Goal: Task Accomplishment & Management: Manage account settings

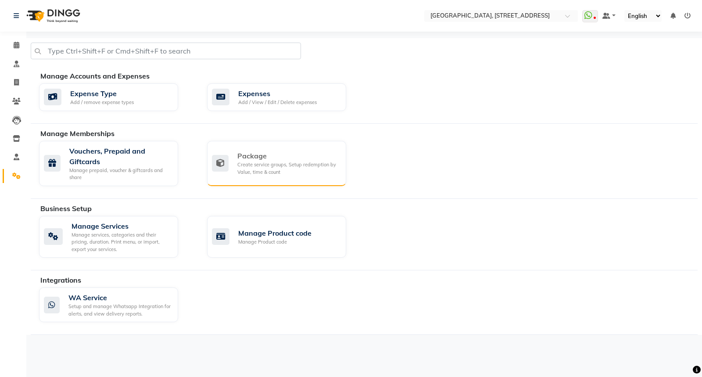
click at [276, 165] on div "Create service groups, Setup redemption by Value, time & count" at bounding box center [288, 168] width 102 height 14
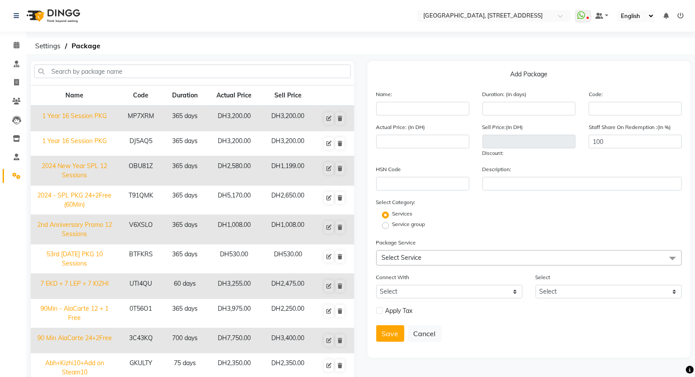
click at [433, 255] on span "Select Service" at bounding box center [529, 257] width 306 height 15
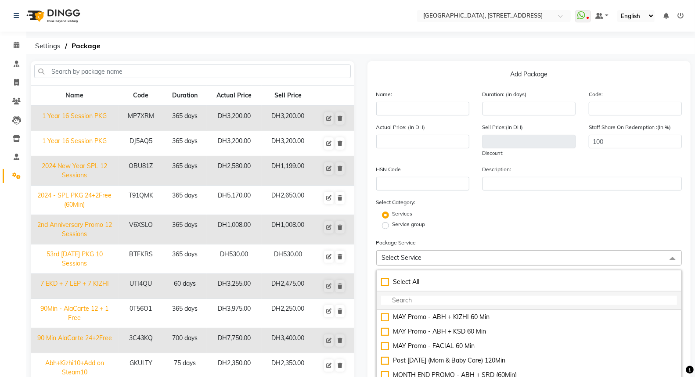
click at [401, 301] on input "multiselect-search" at bounding box center [529, 300] width 296 height 9
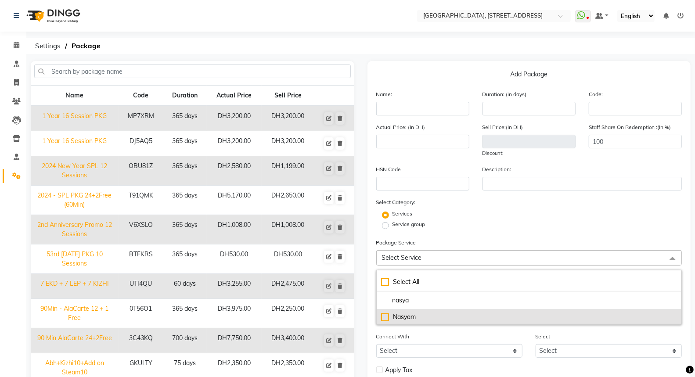
type input "nasya"
click at [385, 315] on div "Nasyam" at bounding box center [529, 316] width 296 height 9
type input "125"
checkbox input "true"
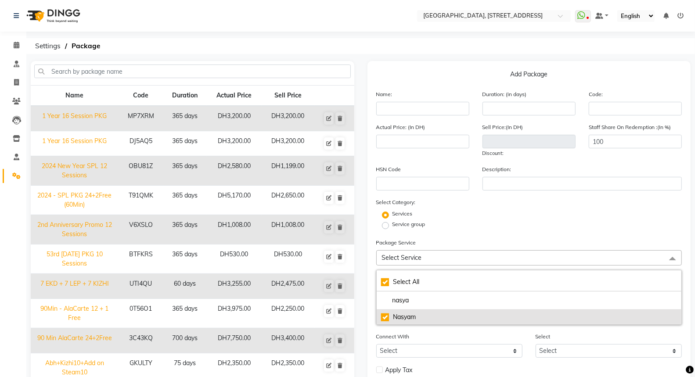
checkbox input "true"
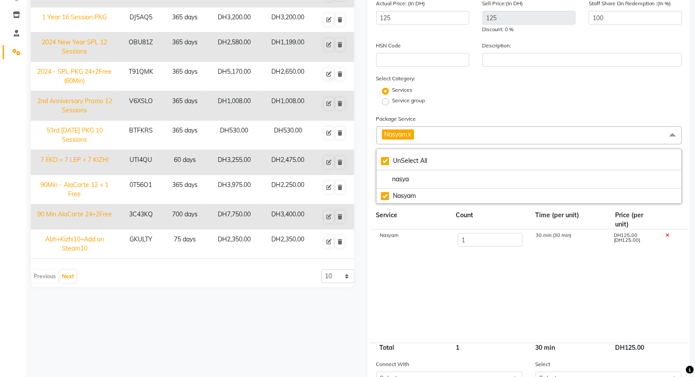
scroll to position [203, 0]
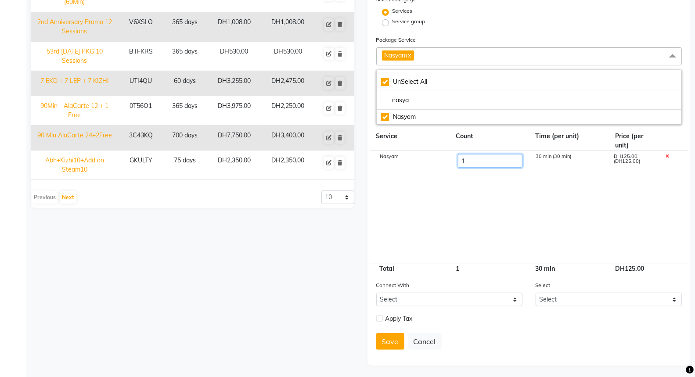
click at [471, 159] on input "1" at bounding box center [489, 161] width 65 height 14
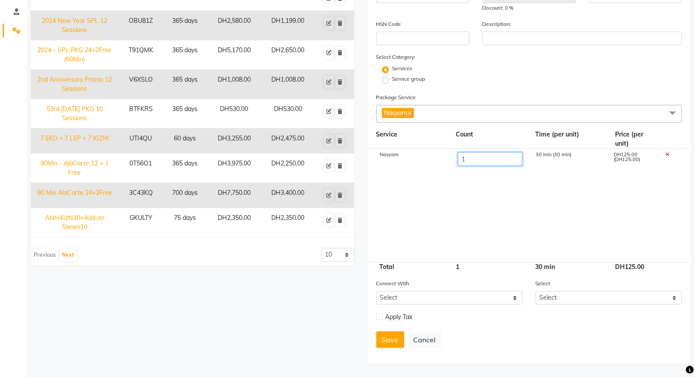
scroll to position [144, 0]
type input "7"
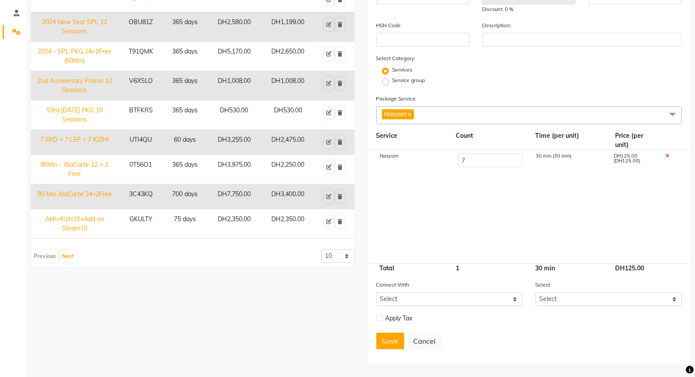
type input "875"
click at [535, 200] on cdk-virtual-scroll-viewport "Nasyam 7 30 min (30 min) DH125.00 (DH125.00)" at bounding box center [529, 206] width 306 height 113
click at [411, 113] on link "x" at bounding box center [409, 114] width 4 height 8
checkbox input "false"
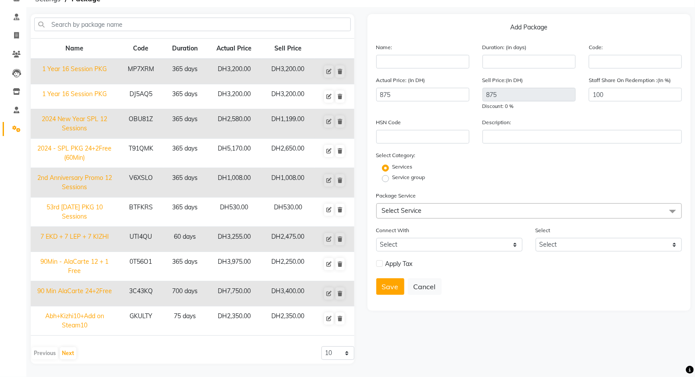
scroll to position [44, 0]
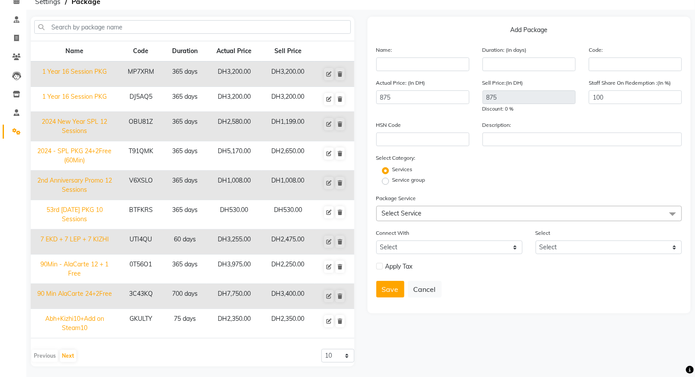
click at [422, 211] on span "Select Service" at bounding box center [529, 213] width 306 height 15
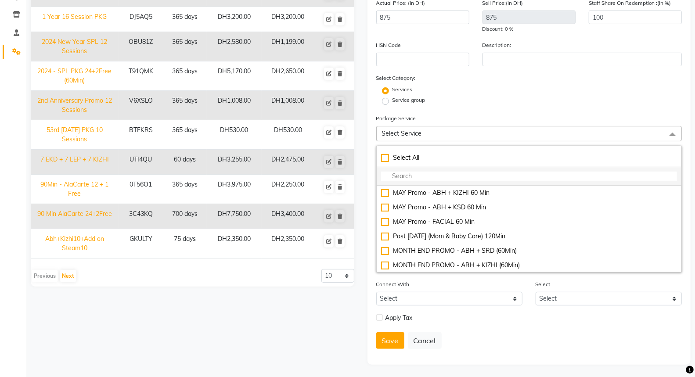
click at [421, 174] on input "multiselect-search" at bounding box center [529, 176] width 296 height 9
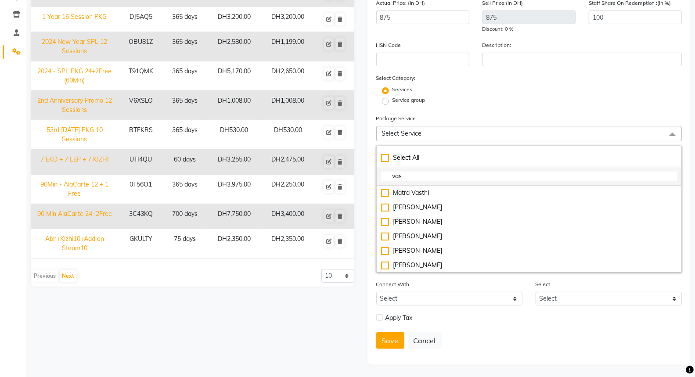
type input "vast"
checkbox input "true"
type input "vasti"
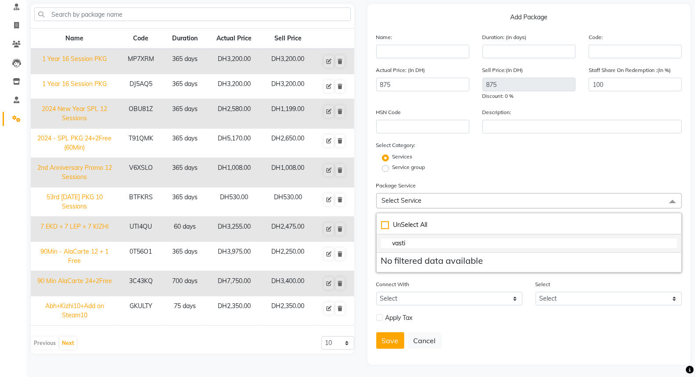
checkbox input "false"
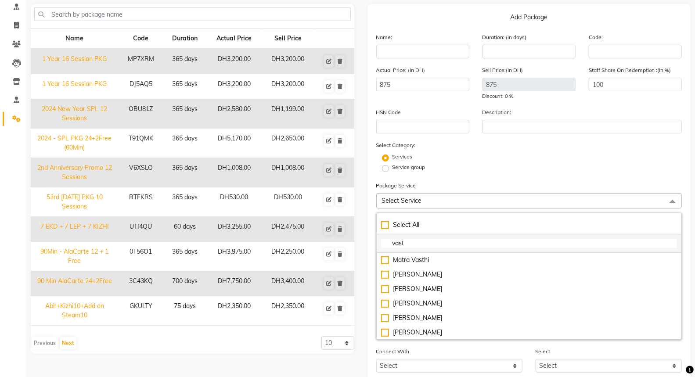
scroll to position [124, 0]
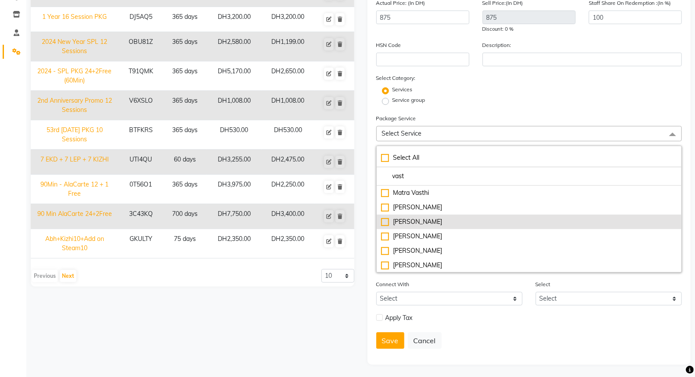
type input "vast"
click at [387, 221] on div "[PERSON_NAME]" at bounding box center [529, 221] width 296 height 9
type input "195"
checkbox input "true"
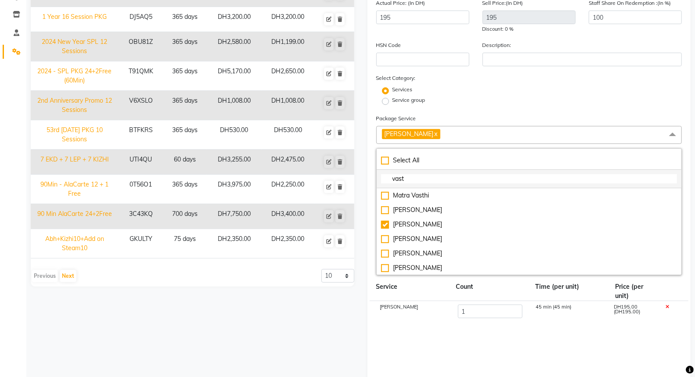
click at [411, 179] on input "vast" at bounding box center [529, 178] width 296 height 9
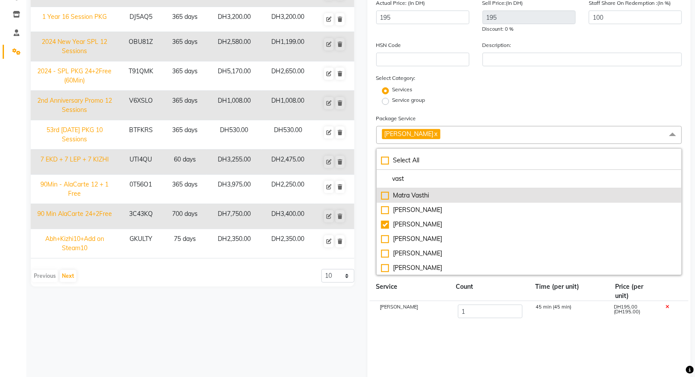
click at [383, 198] on div "Matra Vasthi" at bounding box center [529, 195] width 296 height 9
type input "320"
checkbox input "true"
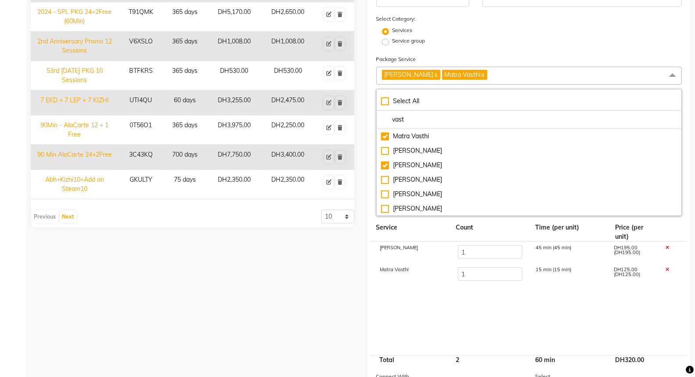
scroll to position [275, 0]
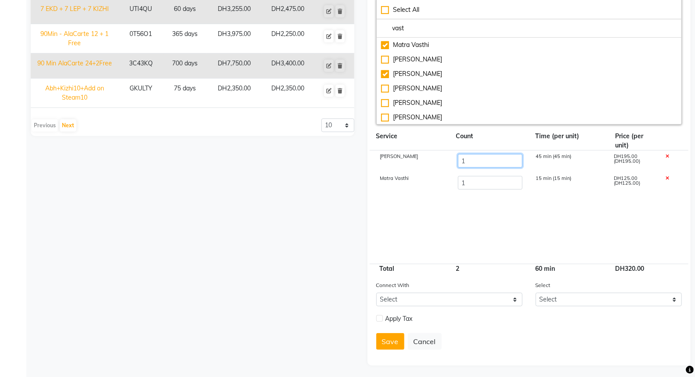
click at [470, 163] on input "1" at bounding box center [489, 161] width 65 height 14
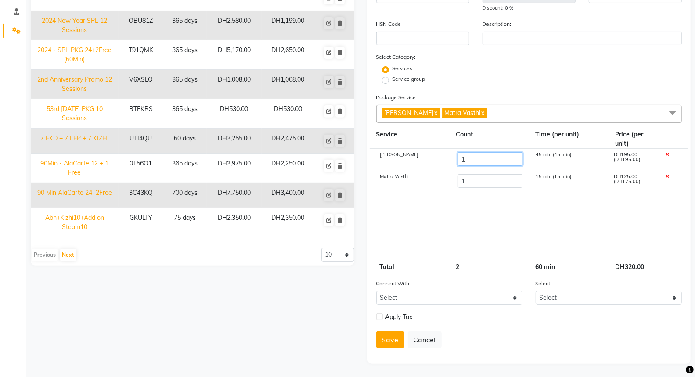
scroll to position [144, 0]
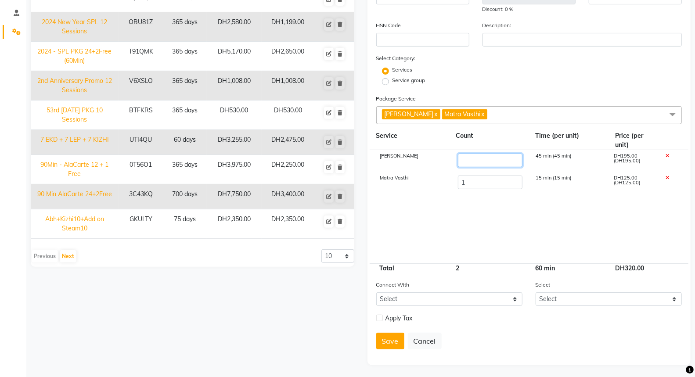
type input "7"
type input "1490"
click at [526, 218] on cdk-virtual-scroll-viewport "[PERSON_NAME] 7 45 min (45 min) DH195.00 (DH195.00) Matra Vasthi 1 15 min (15 m…" at bounding box center [529, 206] width 306 height 113
click at [665, 176] on icon at bounding box center [667, 178] width 4 height 5
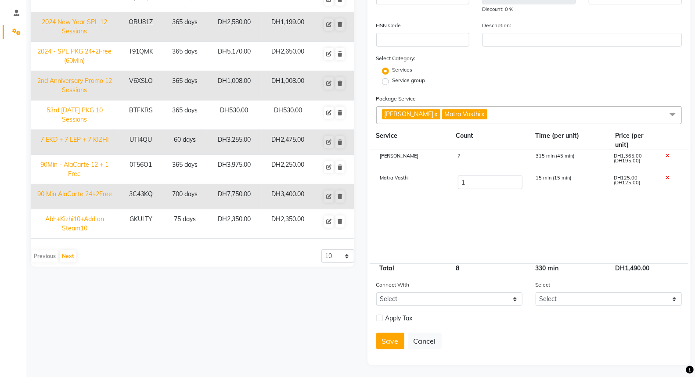
type input "1365"
click at [480, 114] on link "x" at bounding box center [482, 114] width 4 height 8
checkbox input "false"
click at [451, 109] on span "[PERSON_NAME] x" at bounding box center [529, 115] width 306 height 18
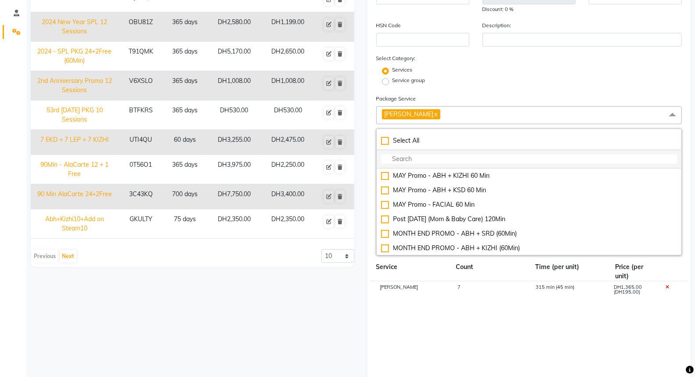
click at [407, 156] on input "multiselect-search" at bounding box center [529, 158] width 296 height 9
type input "ma"
checkbox input "true"
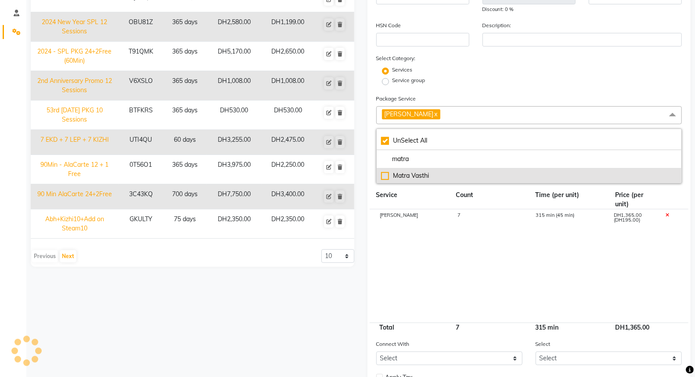
type input "matra"
click at [382, 172] on div "Matra Vasthi" at bounding box center [529, 175] width 296 height 9
type input "1490"
checkbox input "false"
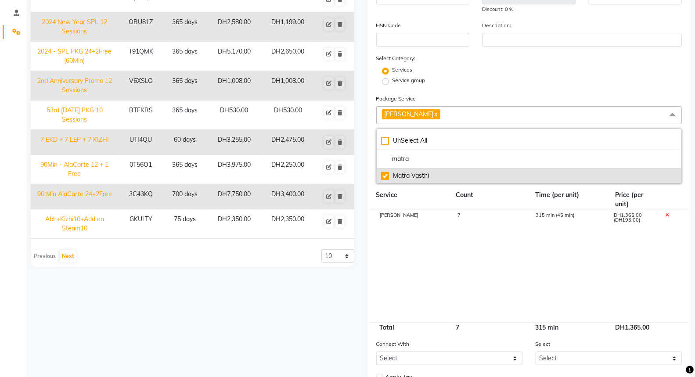
checkbox input "true"
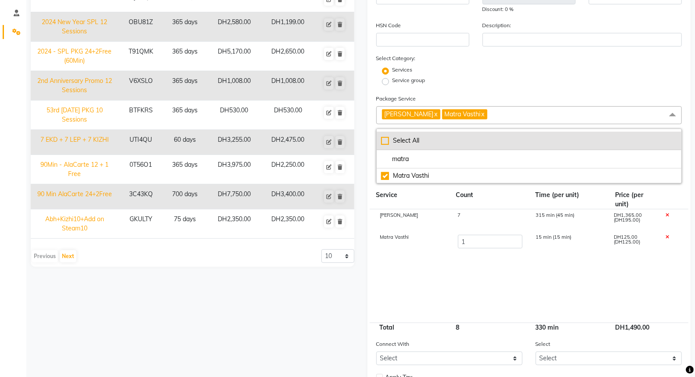
scroll to position [203, 0]
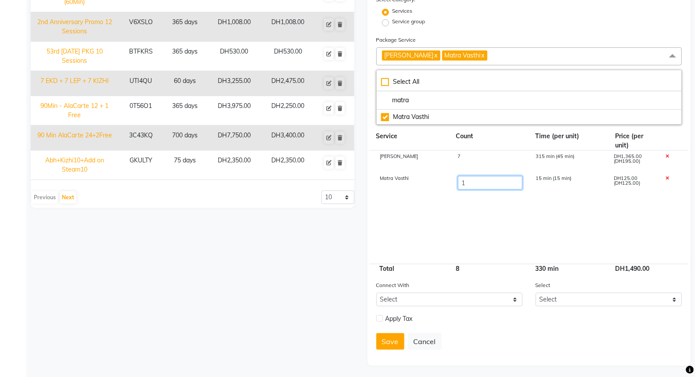
click at [472, 182] on input "1" at bounding box center [489, 183] width 65 height 14
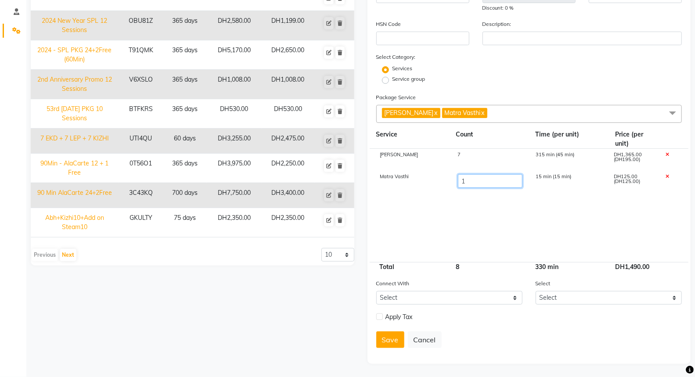
scroll to position [144, 0]
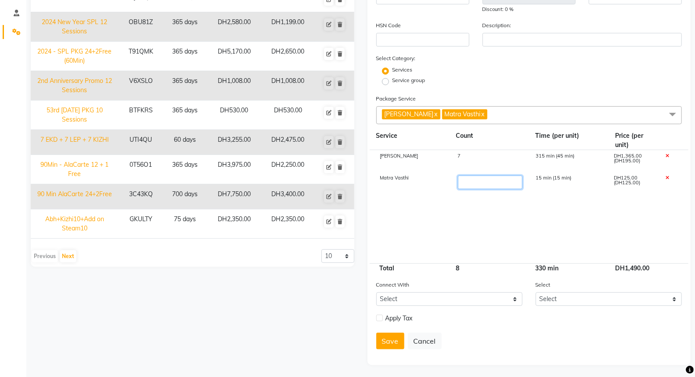
type input "5"
type input "1990"
click at [533, 217] on cdk-virtual-scroll-viewport "Kadee Vasthi 7 315 min (45 min) DH1,365.00 (DH195.00) Matra Vasthi 5 75 min (15…" at bounding box center [529, 206] width 306 height 113
click at [469, 179] on div "5" at bounding box center [490, 183] width 78 height 15
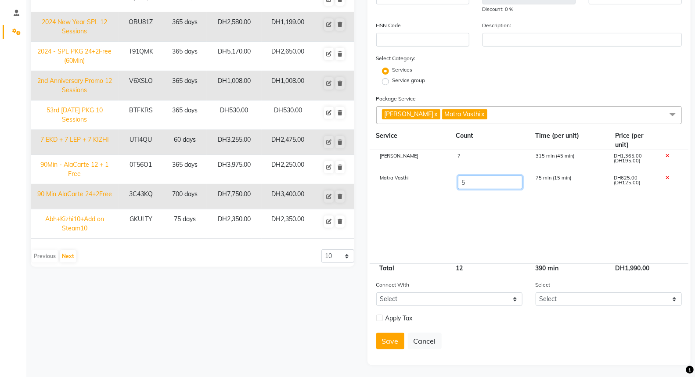
click at [469, 181] on input "5" at bounding box center [489, 183] width 65 height 14
type input "3"
type input "1740"
click at [481, 209] on cdk-virtual-scroll-viewport "Kadee Vasthi 7 315 min (45 min) DH1,365.00 (DH195.00) Matra Vasthi 3 75 min (15…" at bounding box center [529, 206] width 306 height 113
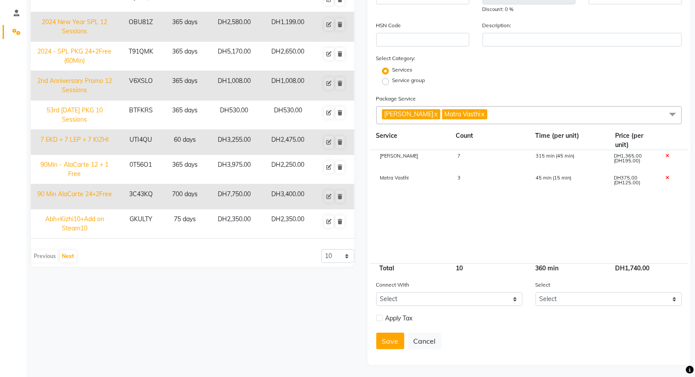
click at [667, 154] on icon at bounding box center [667, 156] width 4 height 5
type input "375"
click at [667, 154] on icon at bounding box center [667, 156] width 4 height 5
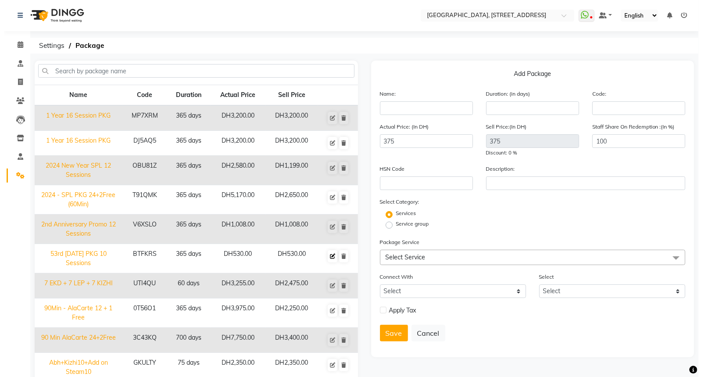
scroll to position [0, 0]
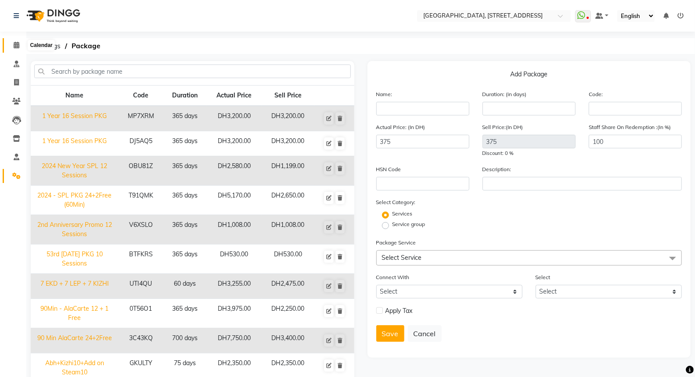
click at [18, 48] on icon at bounding box center [17, 45] width 6 height 7
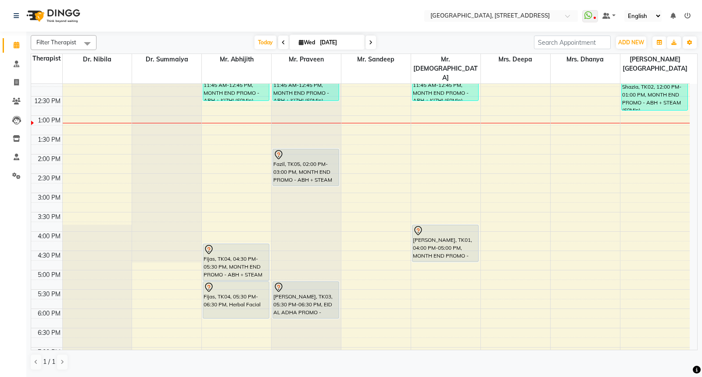
scroll to position [320, 0]
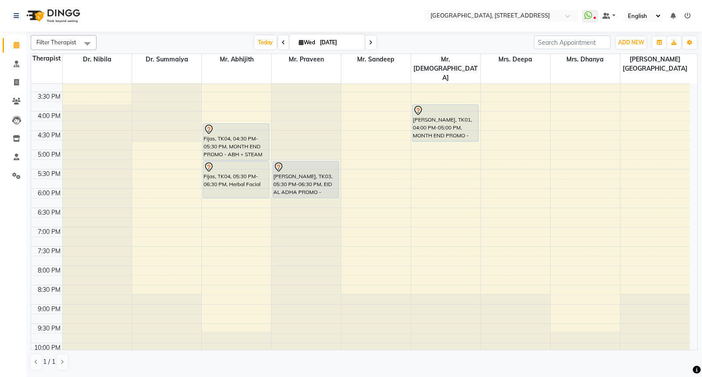
click at [282, 42] on icon at bounding box center [284, 42] width 4 height 5
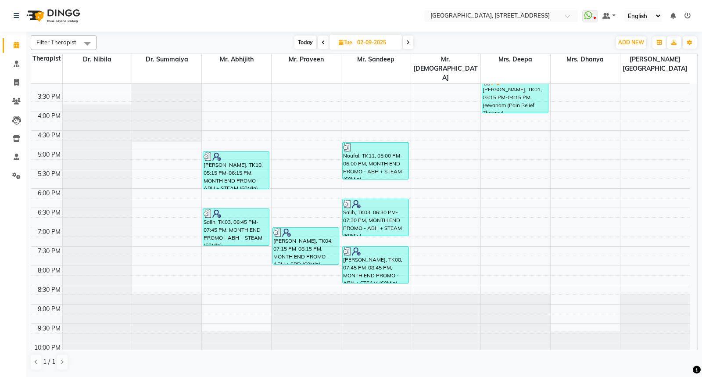
click at [409, 45] on icon at bounding box center [408, 42] width 4 height 5
type input "[DATE]"
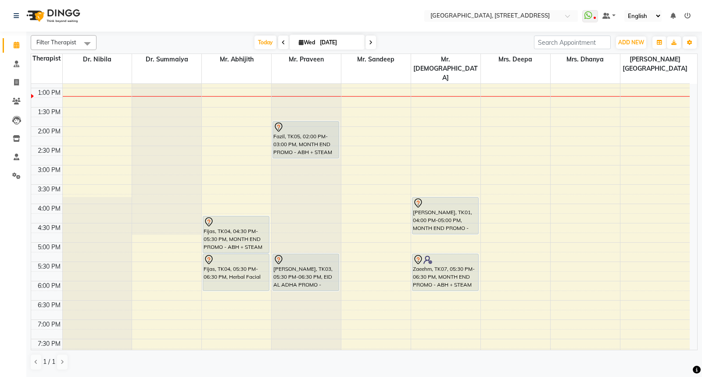
scroll to position [234, 0]
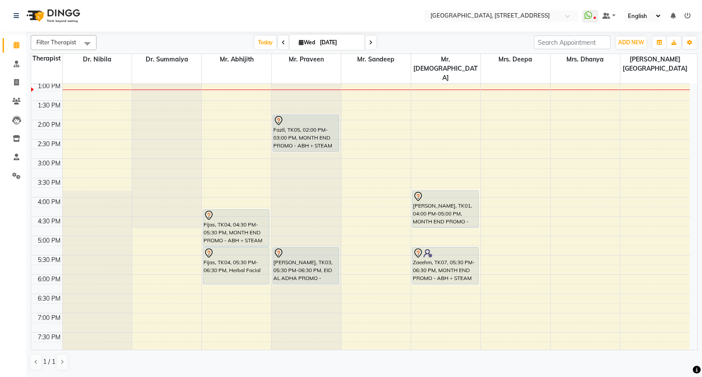
click at [701, 220] on div "Filter Therapist Select All Dr. Nibila Dr. Summaiya Mr. Abhijith Mr. Praveen Mr…" at bounding box center [364, 204] width 676 height 344
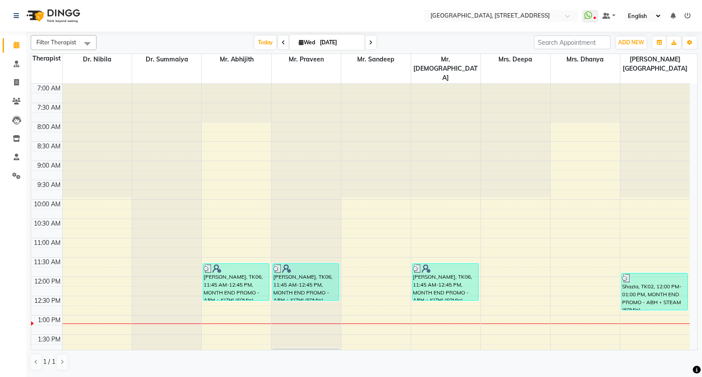
scroll to position [0, 0]
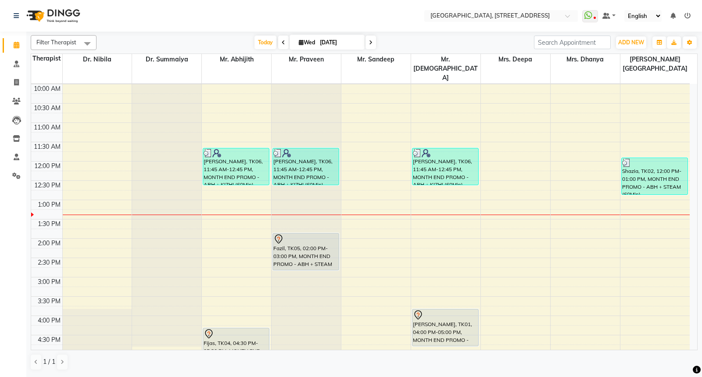
click at [699, 182] on div "Filter Therapist Select All Dr. Nibila Dr. Summaiya Mr. Abhijith Mr. Praveen Mr…" at bounding box center [364, 204] width 676 height 344
